Goal: Task Accomplishment & Management: Use online tool/utility

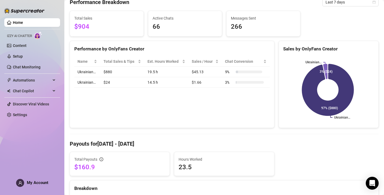
scroll to position [53, 0]
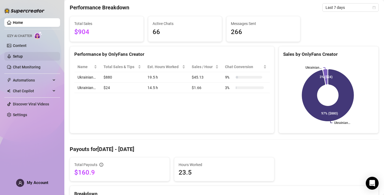
click at [23, 54] on link "Setup" at bounding box center [18, 56] width 10 height 4
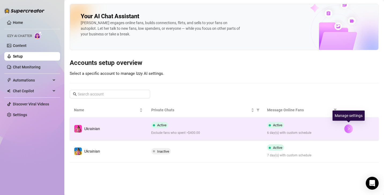
click at [350, 128] on icon "right" at bounding box center [349, 129] width 4 height 4
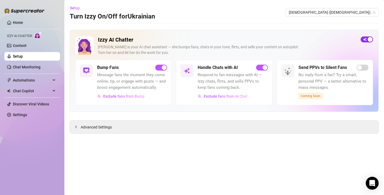
click at [368, 39] on button "button" at bounding box center [367, 39] width 12 height 6
click at [366, 14] on span "[DEMOGRAPHIC_DATA] ([DEMOGRAPHIC_DATA])" at bounding box center [332, 12] width 87 height 8
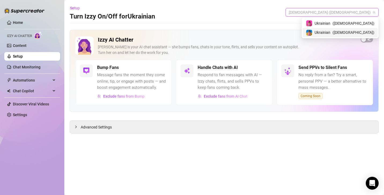
click at [370, 32] on span "( ukrainianmodelfree )" at bounding box center [354, 33] width 42 height 6
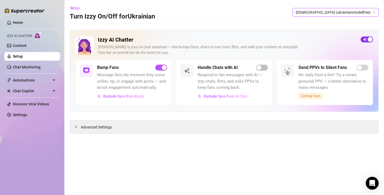
click at [367, 41] on span "button" at bounding box center [367, 39] width 12 height 6
